Goal: Task Accomplishment & Management: Manage account settings

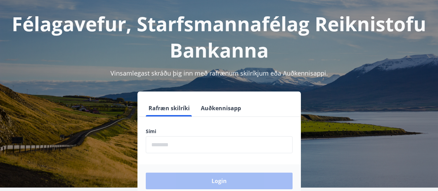
scroll to position [35, 0]
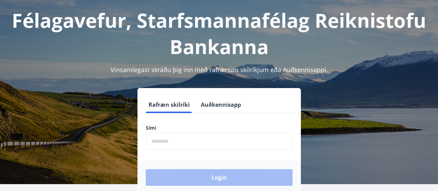
click at [228, 106] on button "Auðkennisapp" at bounding box center [221, 104] width 46 height 17
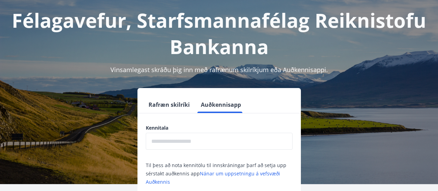
click at [218, 136] on input "text" at bounding box center [219, 141] width 147 height 17
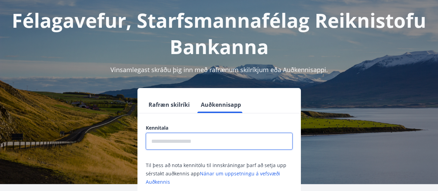
type input "**********"
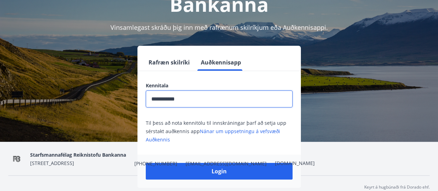
scroll to position [96, 0]
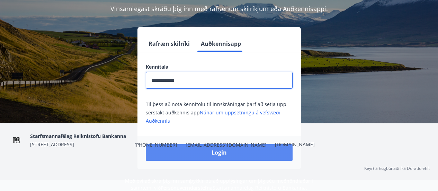
click at [209, 154] on button "Login" at bounding box center [219, 152] width 147 height 17
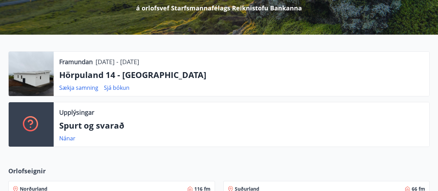
scroll to position [104, 0]
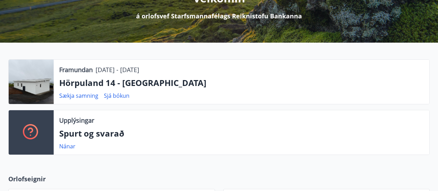
click at [80, 84] on p "Hörpuland 14 - [GEOGRAPHIC_DATA]" at bounding box center [241, 83] width 365 height 12
click at [39, 80] on div at bounding box center [31, 82] width 45 height 44
click at [120, 85] on p "Hörpuland 14 - [GEOGRAPHIC_DATA]" at bounding box center [241, 83] width 365 height 12
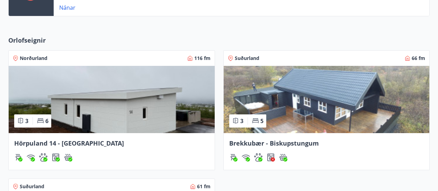
click at [74, 103] on img at bounding box center [112, 99] width 206 height 67
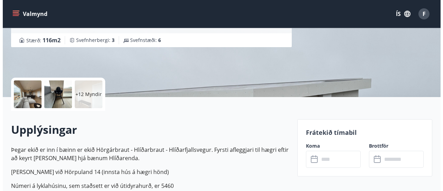
scroll to position [104, 0]
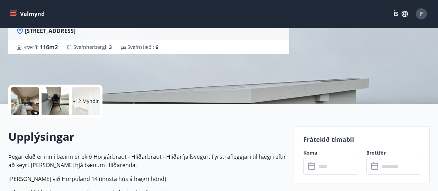
click at [38, 108] on div at bounding box center [25, 101] width 28 height 28
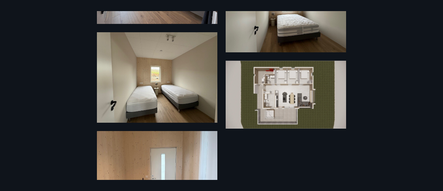
scroll to position [796, 0]
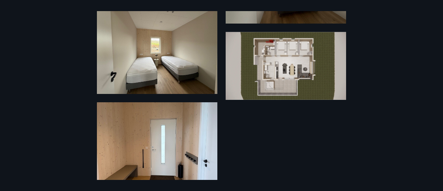
click at [304, 79] on img at bounding box center [286, 66] width 120 height 68
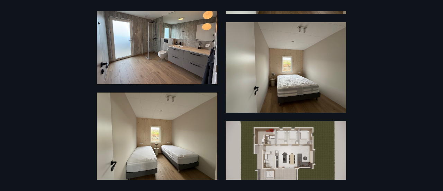
scroll to position [707, 0]
